Goal: Complete application form

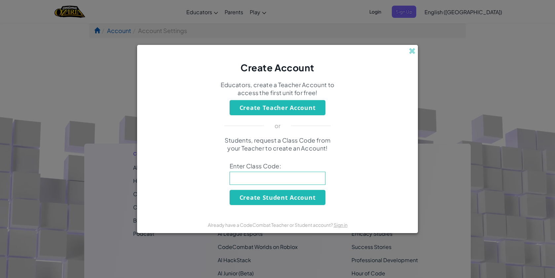
click at [267, 178] on input at bounding box center [278, 178] width 96 height 13
type input "BurnDrinkMouth"
click at [278, 197] on button "Create Student Account" at bounding box center [278, 197] width 96 height 15
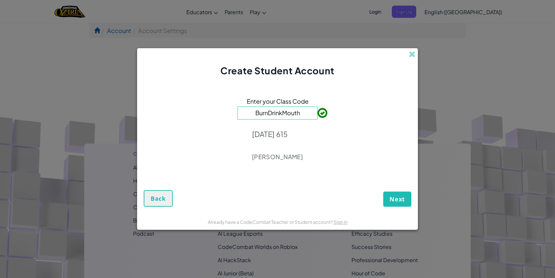
click at [392, 202] on span "Next" at bounding box center [398, 199] width 16 height 8
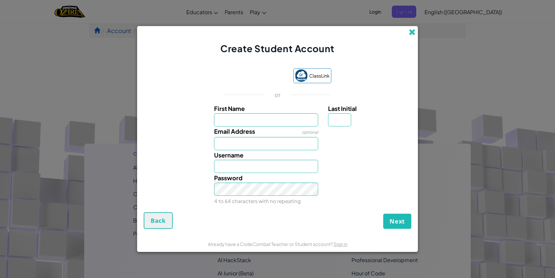
click at [412, 32] on span at bounding box center [412, 32] width 7 height 7
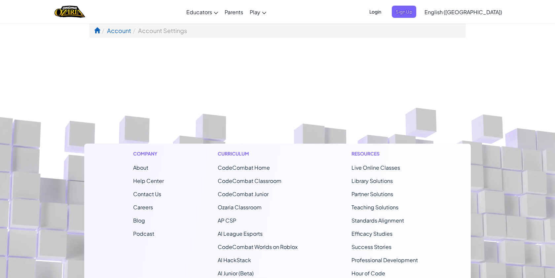
click at [385, 13] on span "Login" at bounding box center [376, 12] width 20 height 12
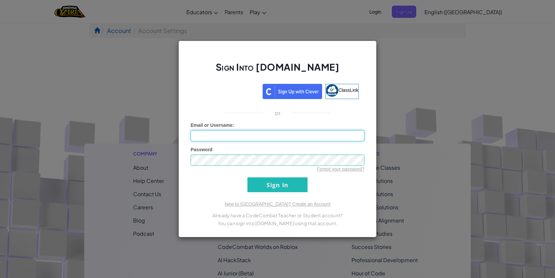
click at [295, 131] on input "Email or Username :" at bounding box center [278, 135] width 174 height 11
